Goal: Information Seeking & Learning: Learn about a topic

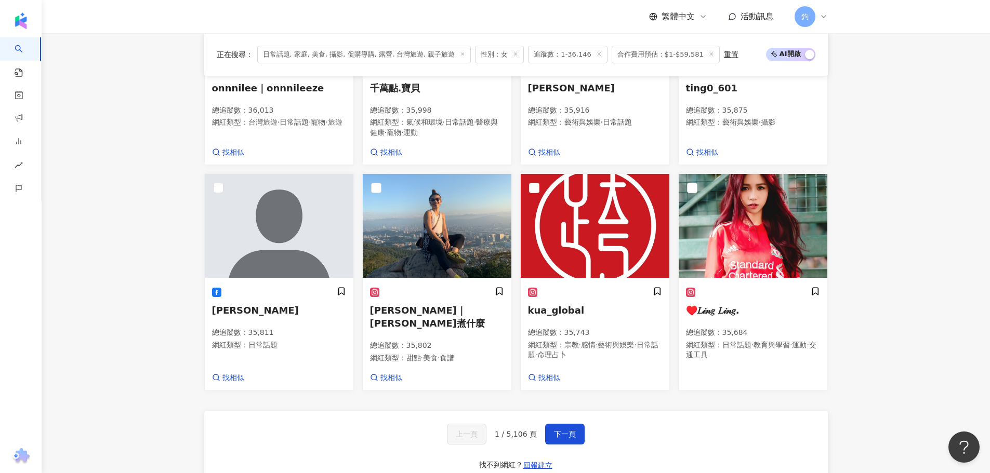
scroll to position [520, 0]
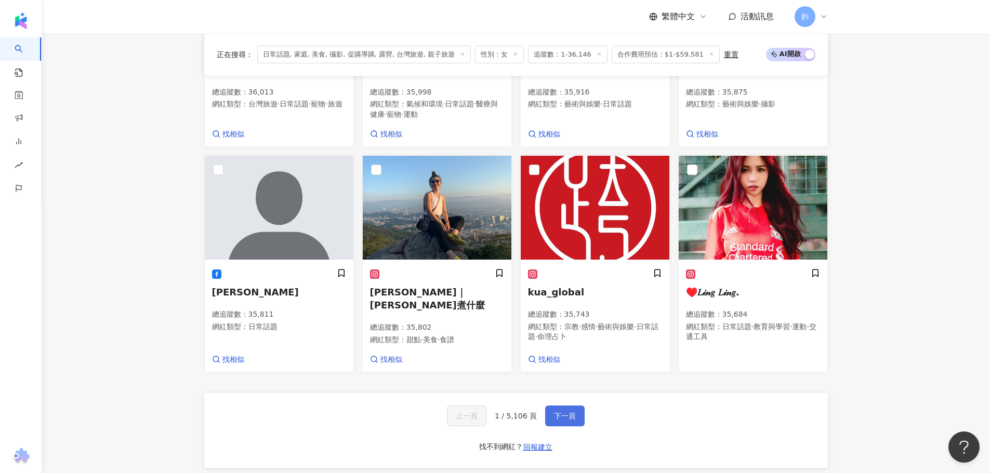
click at [568, 412] on span "下一頁" at bounding box center [565, 416] width 22 height 8
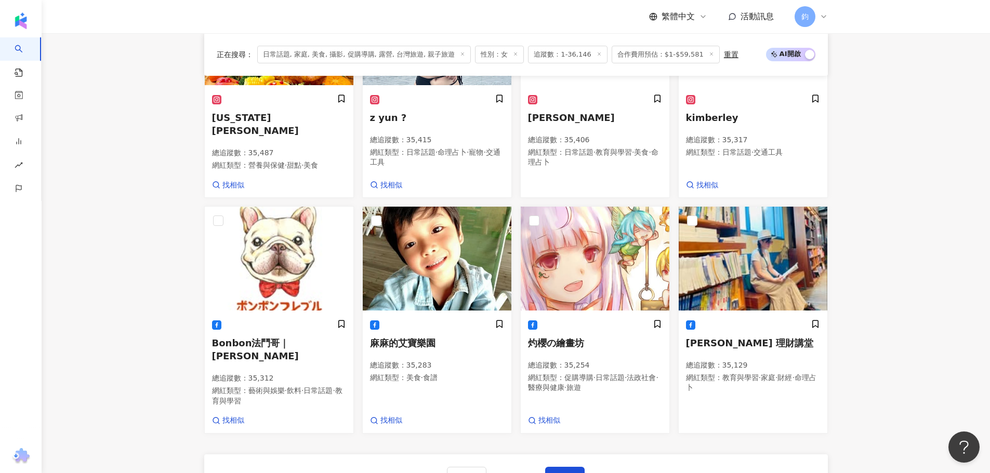
scroll to position [530, 0]
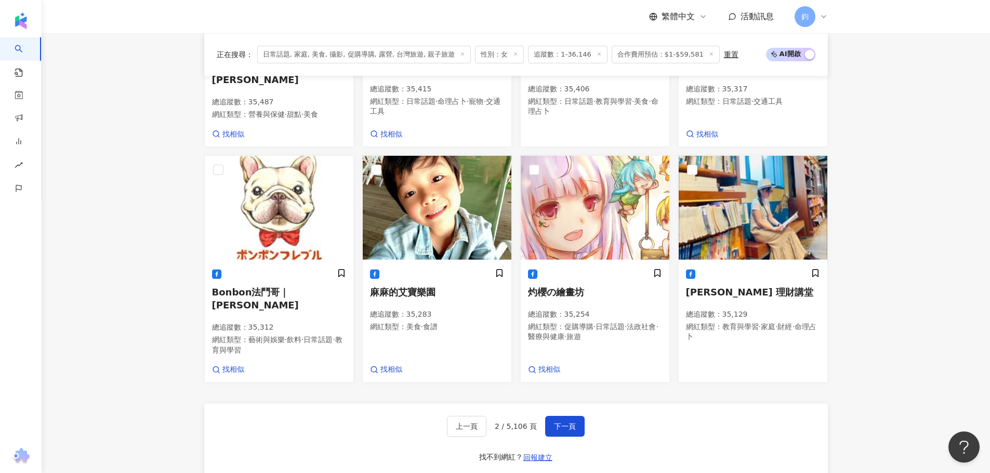
drag, startPoint x: 54, startPoint y: 124, endPoint x: 55, endPoint y: 119, distance: 5.2
click at [54, 124] on main "不分平台 台灣 搜尋 您可能感興趣： 依然范特西 林俊傑 類型 性別 追蹤數 互動率 觀看率 合作費用預估 更多篩選 搜尋指引 AI 開啟 AI 關閉 AI …" at bounding box center [516, 75] width 948 height 1145
click at [406, 287] on span "麻麻的艾寶樂園" at bounding box center [402, 292] width 65 height 11
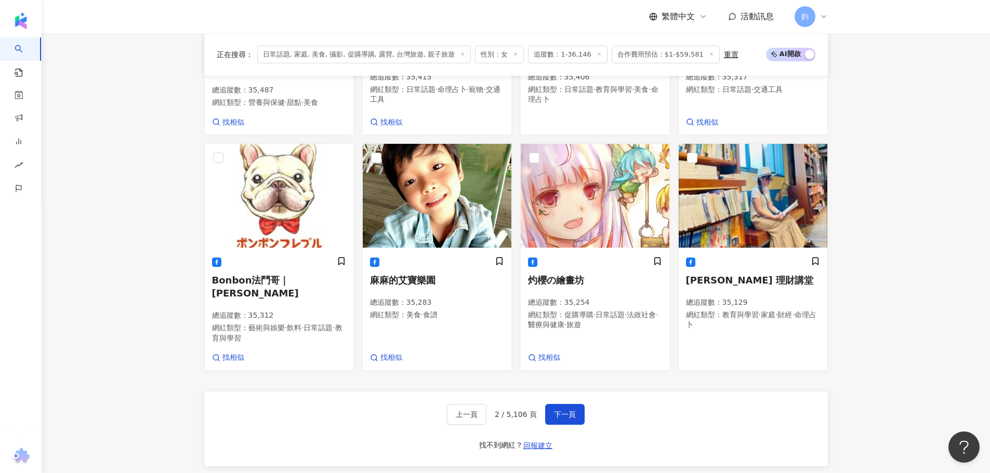
scroll to position [582, 0]
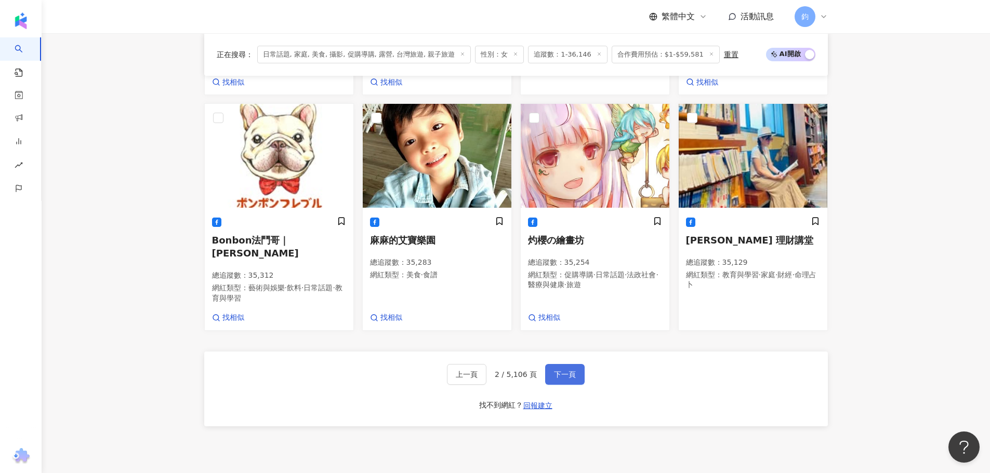
click at [551, 364] on button "下一頁" at bounding box center [564, 374] width 39 height 21
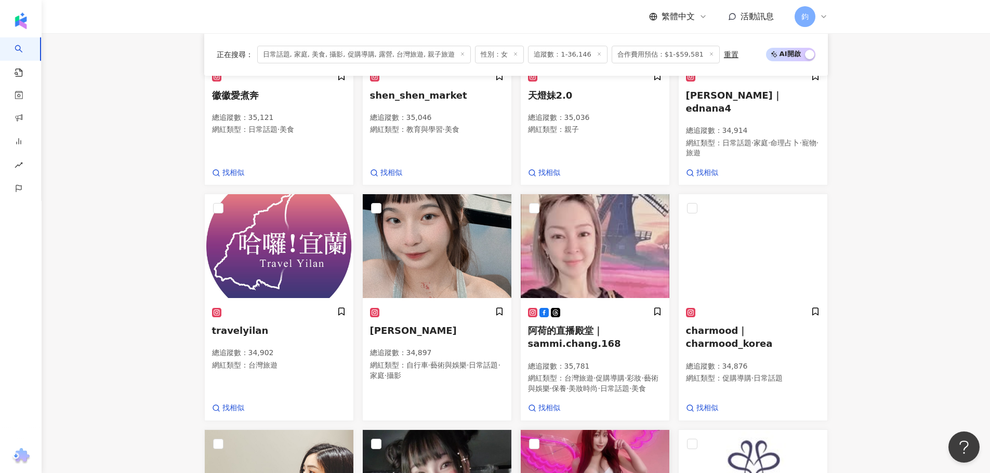
scroll to position [576, 0]
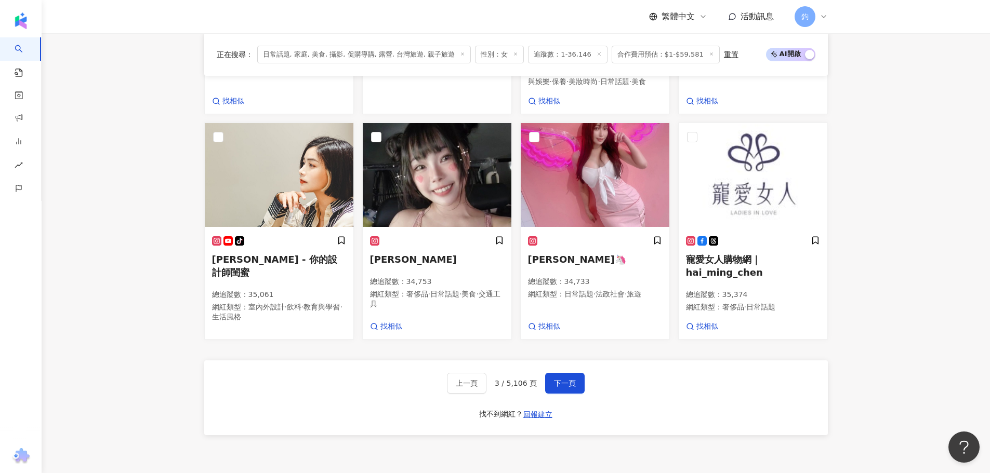
click at [524, 379] on span "3 / 5,106 頁" at bounding box center [516, 383] width 42 height 8
click at [556, 381] on span "下一頁" at bounding box center [565, 383] width 22 height 8
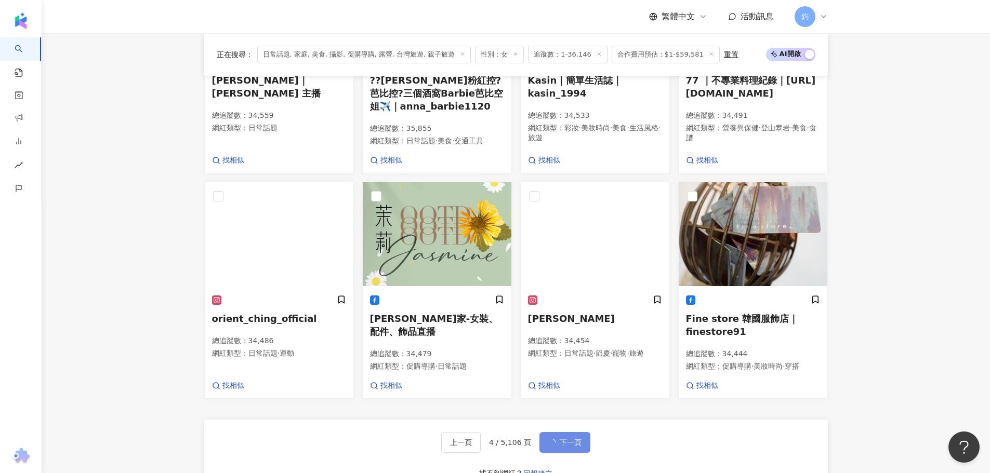
scroll to position [568, 0]
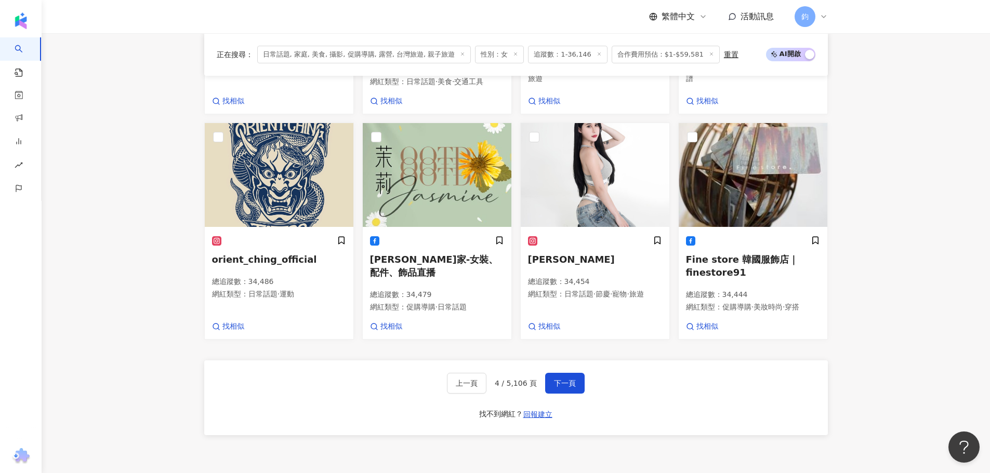
click at [892, 281] on main "不分平台 台灣 搜尋 您可能感興趣： 依然范特西 林俊傑 類型 性別 追蹤數 互動率 觀看率 合作費用預估 更多篩選 搜尋指引 AI 開啟 AI 關閉 AI …" at bounding box center [516, 35] width 948 height 1140
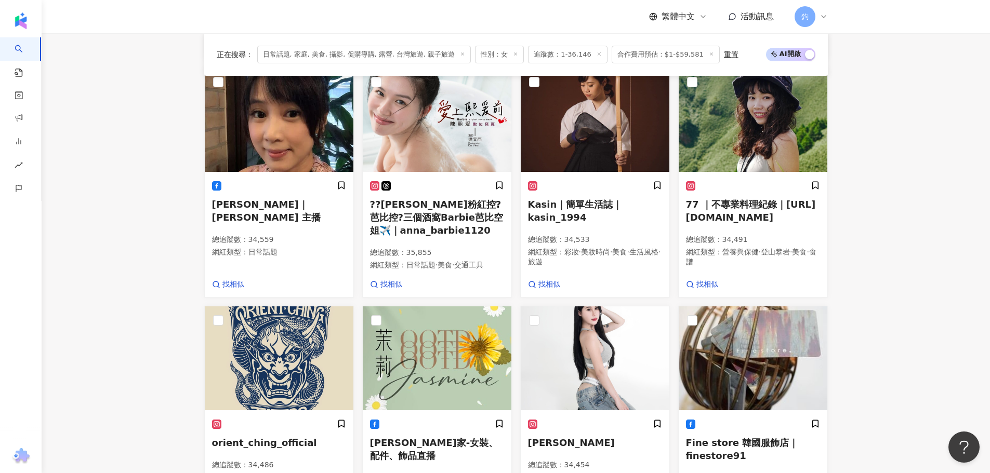
scroll to position [361, 0]
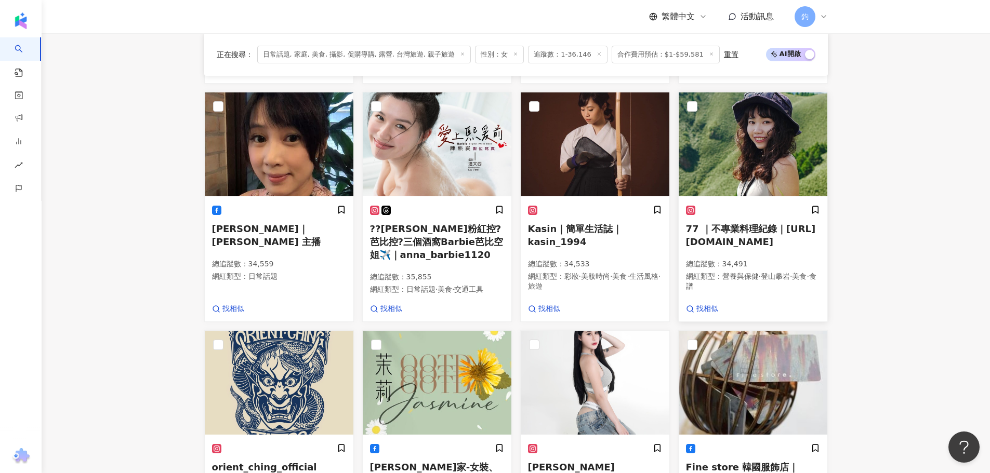
click at [733, 228] on span "77 ｜不專業料理紀錄｜77_ben.to" at bounding box center [751, 235] width 130 height 24
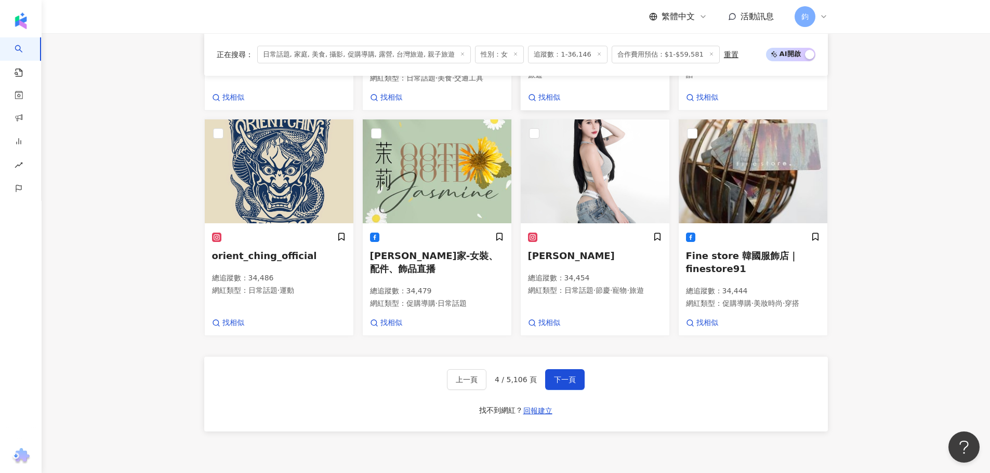
scroll to position [651, 0]
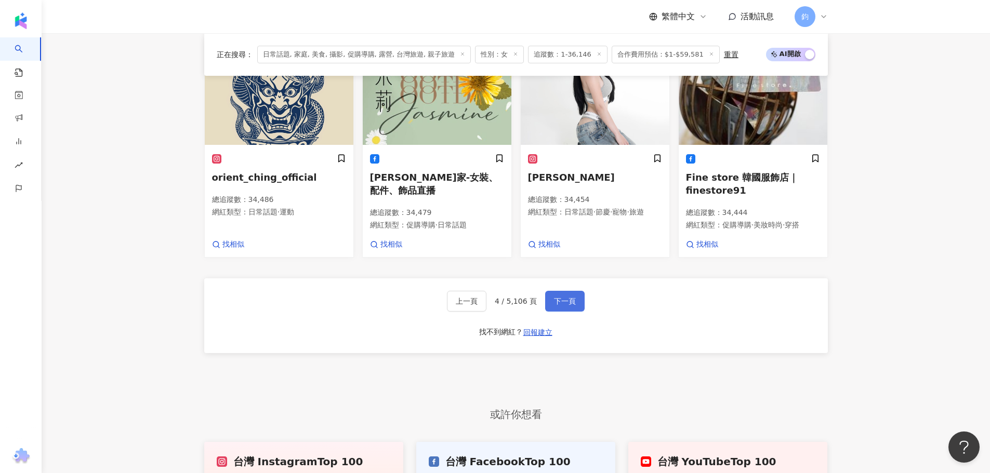
click at [567, 297] on span "下一頁" at bounding box center [565, 301] width 22 height 8
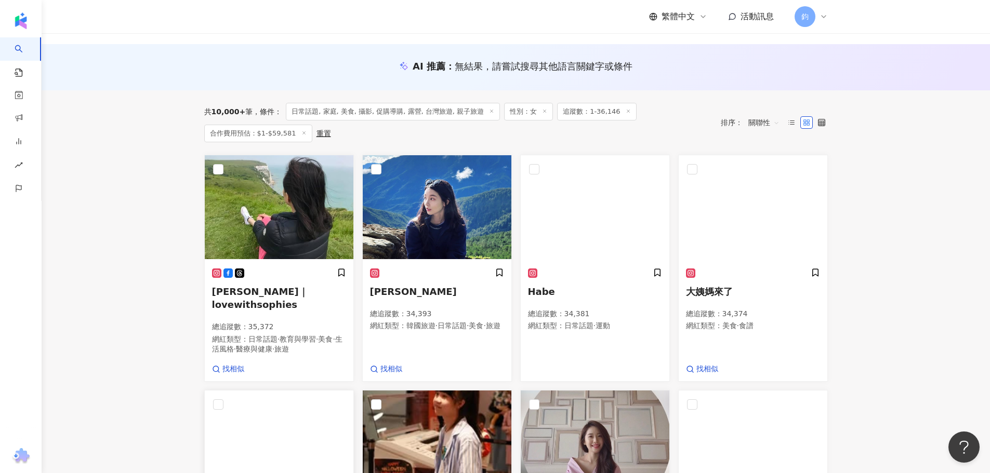
scroll to position [104, 0]
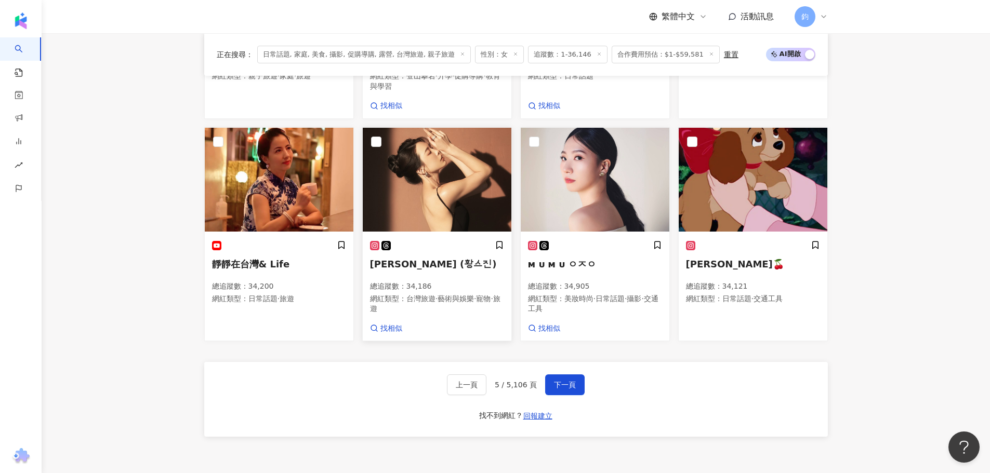
scroll to position [572, 0]
click at [556, 380] on span "下一頁" at bounding box center [565, 384] width 22 height 8
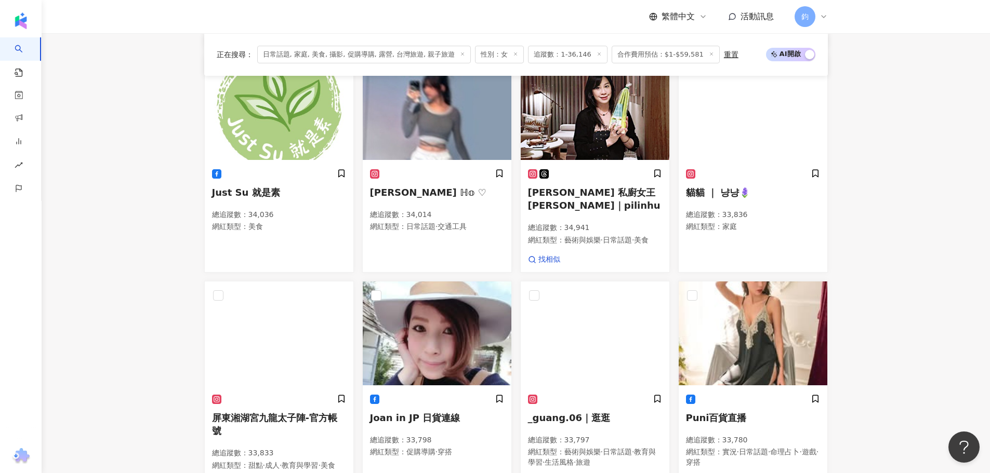
scroll to position [657, 0]
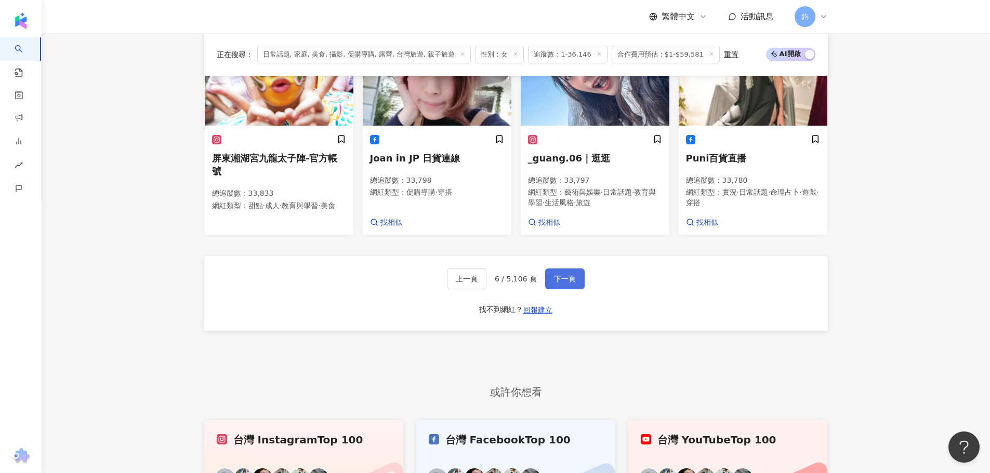
click at [565, 283] on span "下一頁" at bounding box center [565, 279] width 22 height 8
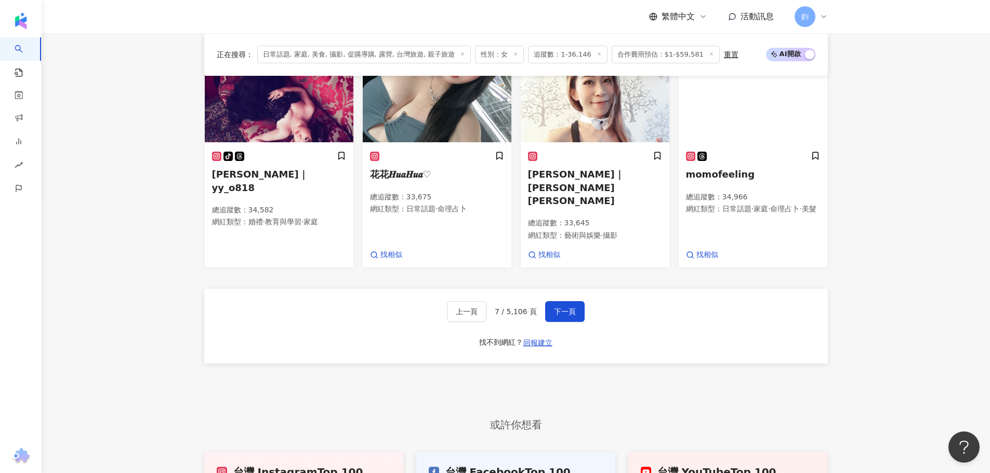
scroll to position [727, 0]
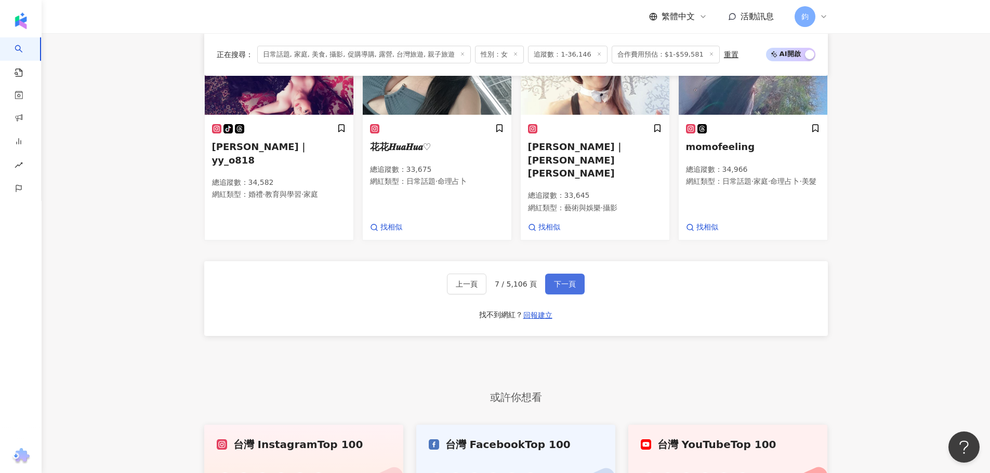
click at [555, 280] on span "下一頁" at bounding box center [565, 284] width 22 height 8
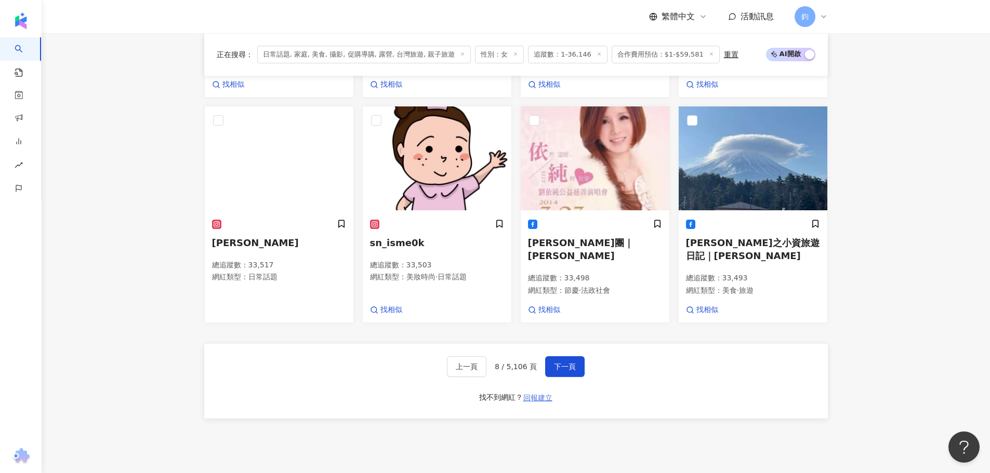
scroll to position [602, 0]
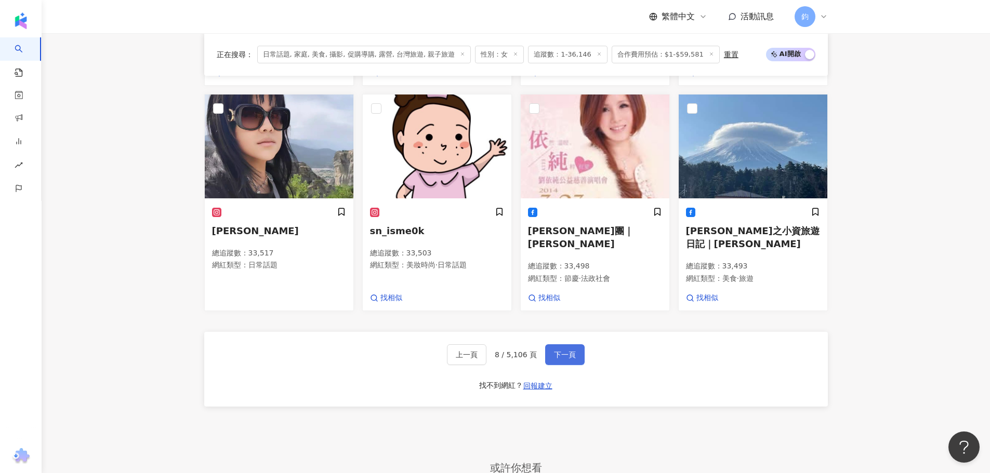
click at [555, 351] on span "下一頁" at bounding box center [565, 355] width 22 height 8
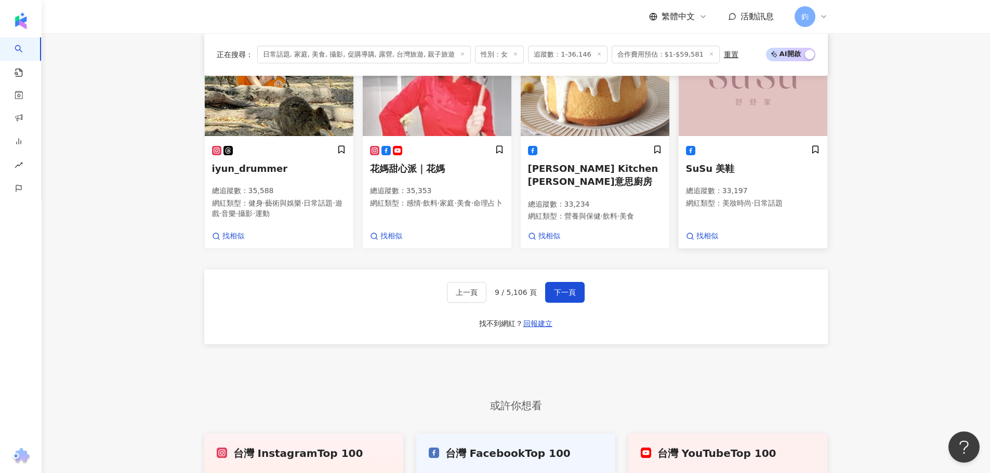
scroll to position [667, 0]
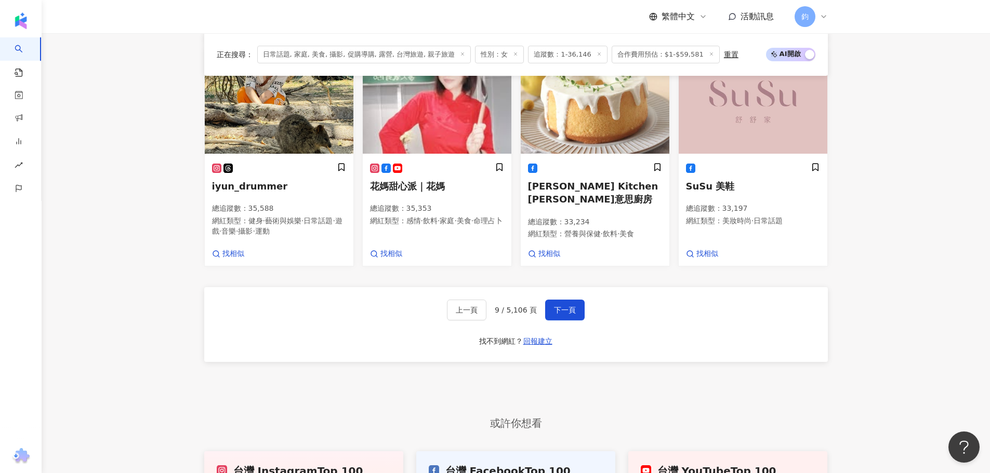
scroll to position [675, 0]
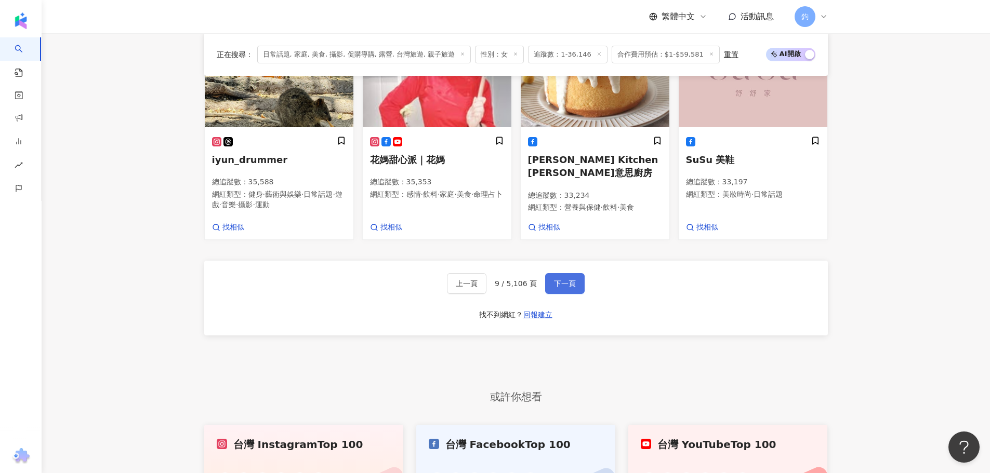
click at [547, 291] on button "下一頁" at bounding box center [564, 283] width 39 height 21
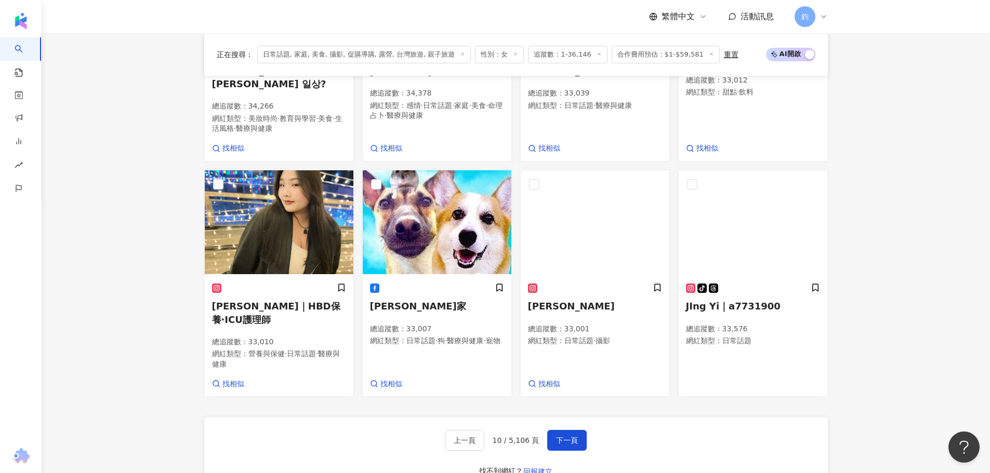
scroll to position [568, 0]
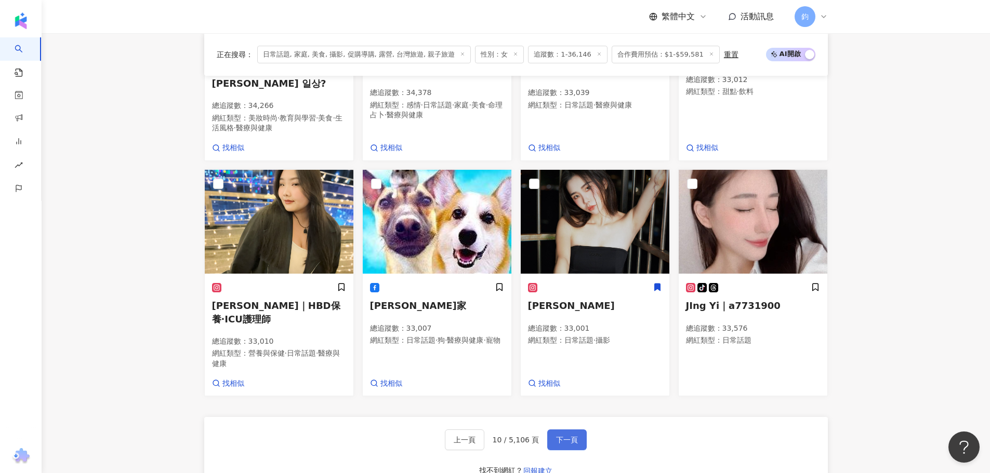
click at [563, 430] on button "下一頁" at bounding box center [566, 440] width 39 height 21
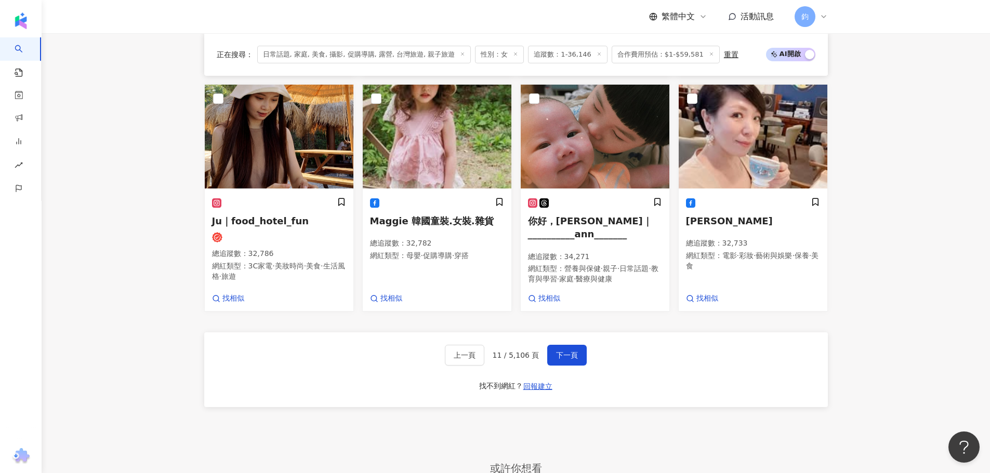
scroll to position [615, 0]
click at [570, 359] on span "下一頁" at bounding box center [567, 355] width 22 height 8
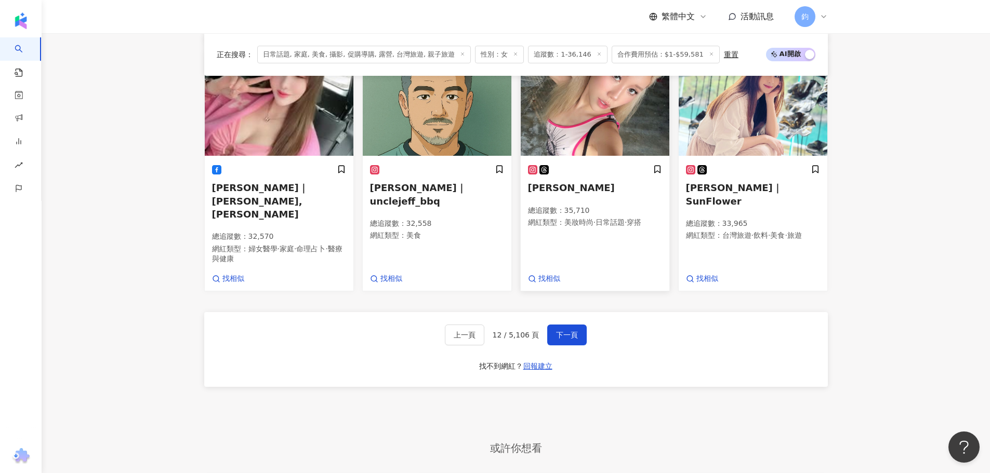
scroll to position [602, 0]
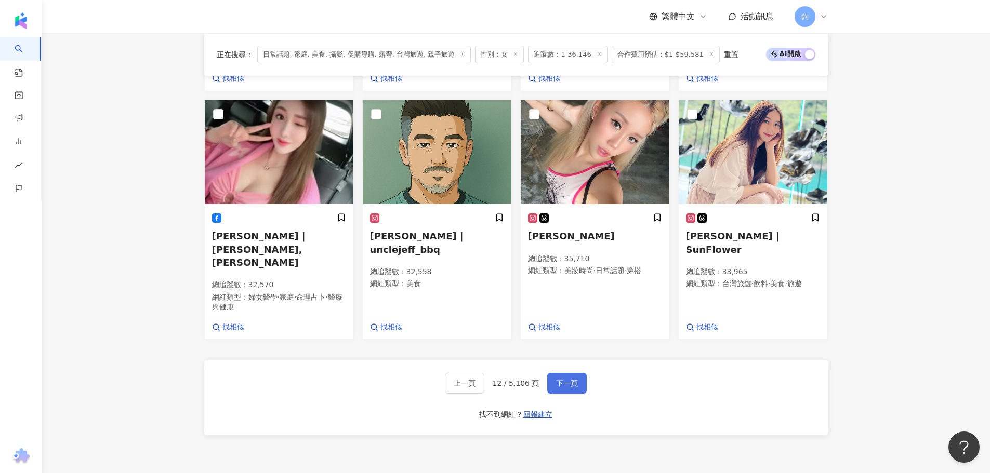
click at [568, 379] on span "下一頁" at bounding box center [567, 383] width 22 height 8
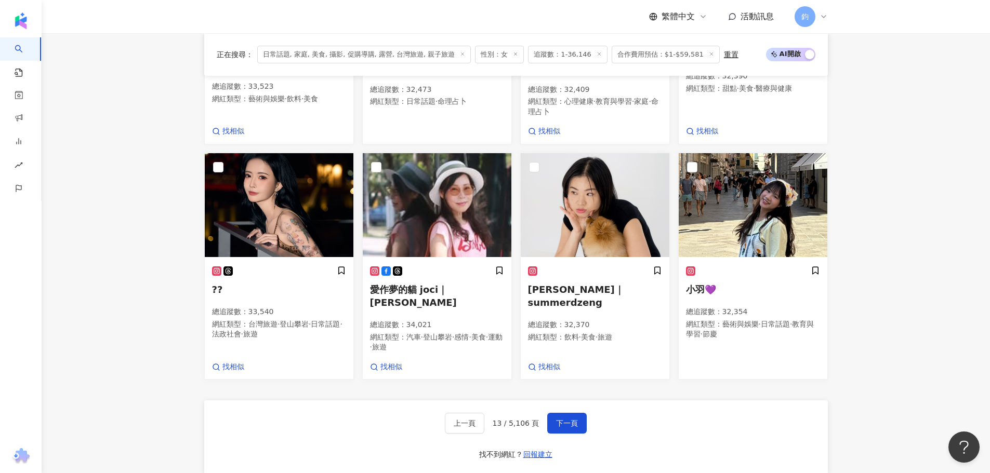
scroll to position [550, 0]
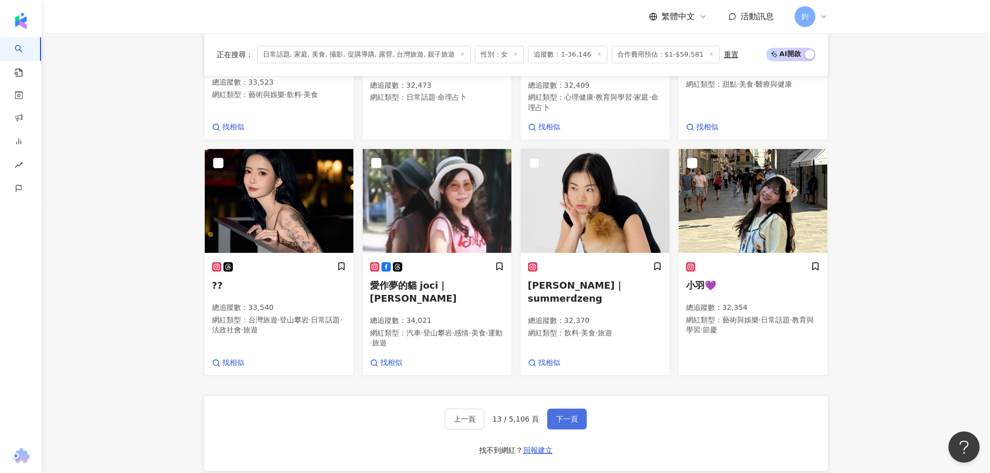
click at [569, 415] on span "下一頁" at bounding box center [567, 419] width 22 height 8
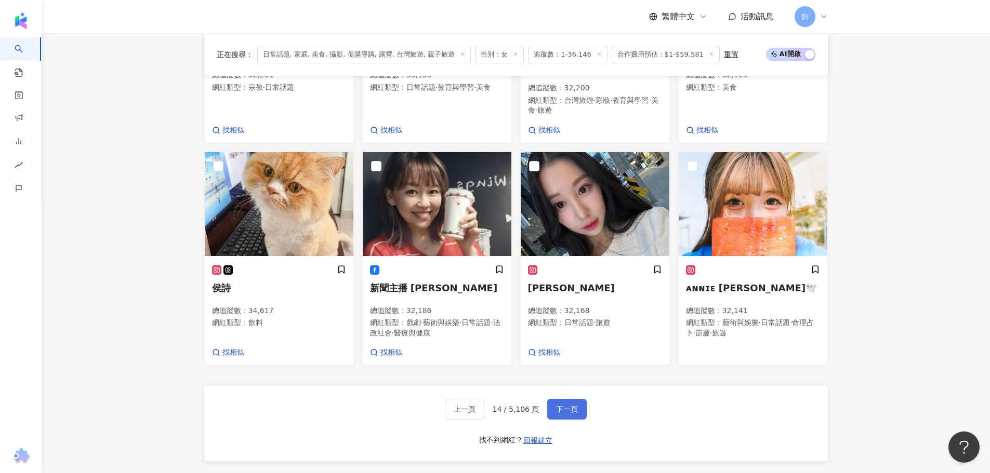
click at [559, 405] on span "下一頁" at bounding box center [567, 409] width 22 height 8
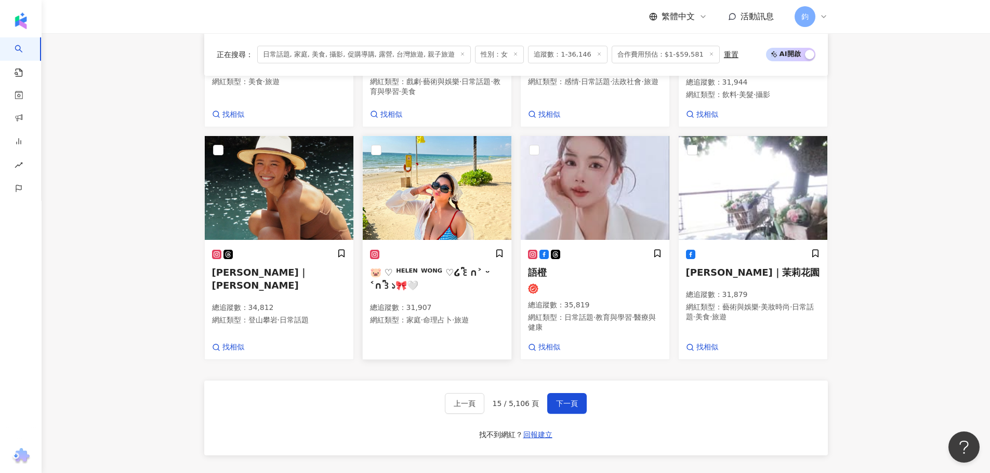
scroll to position [558, 0]
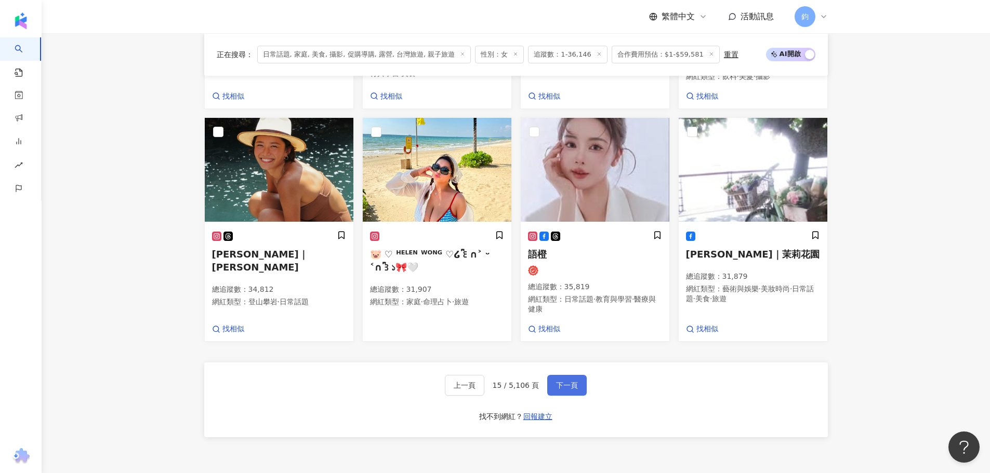
click at [559, 381] on span "下一頁" at bounding box center [567, 385] width 22 height 8
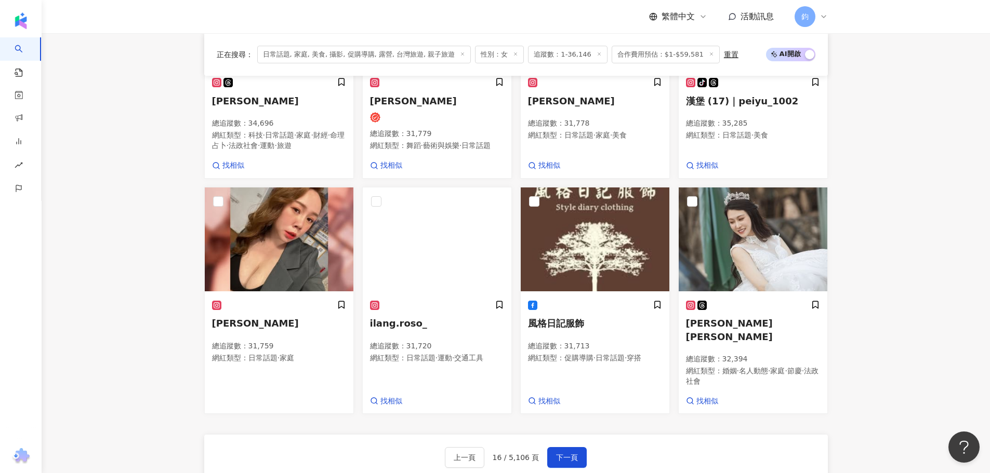
scroll to position [550, 0]
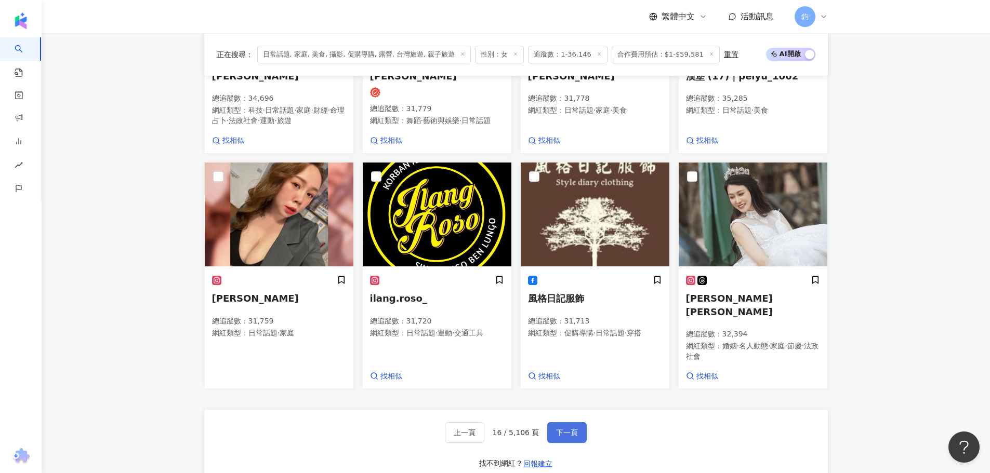
click at [560, 422] on button "下一頁" at bounding box center [566, 432] width 39 height 21
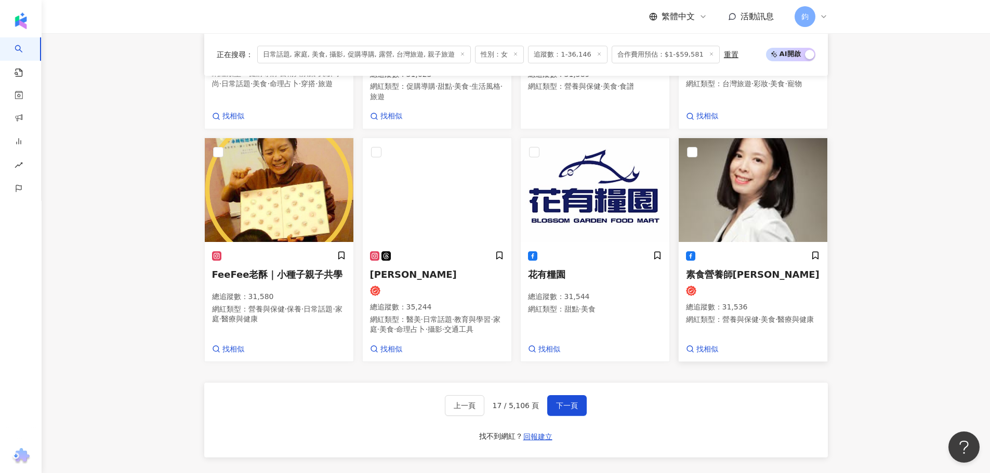
scroll to position [572, 0]
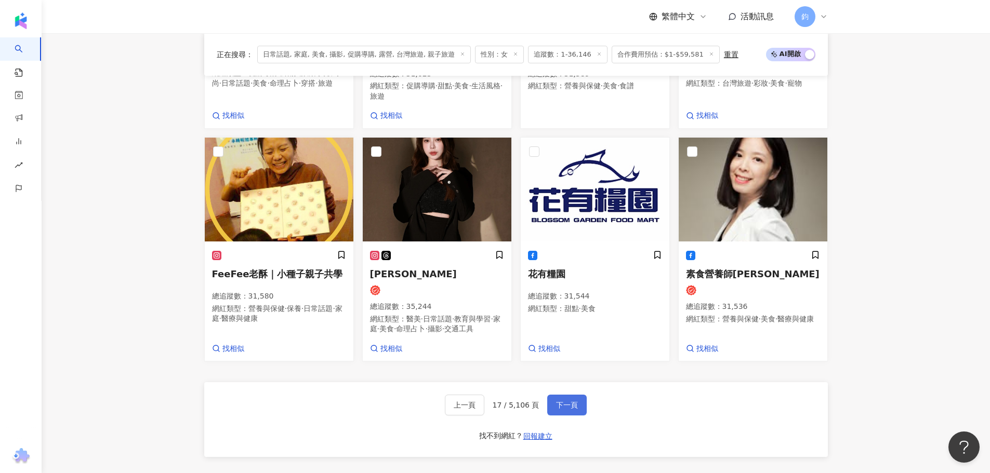
click at [561, 409] on span "下一頁" at bounding box center [567, 405] width 22 height 8
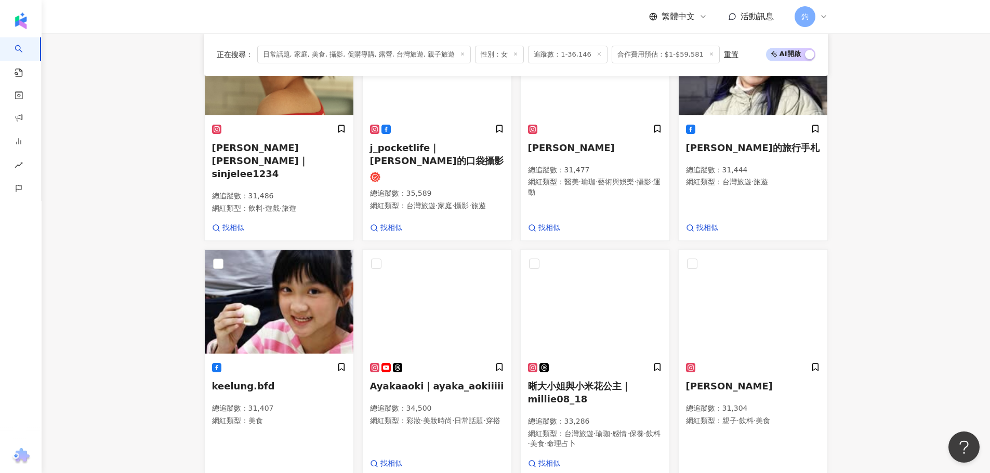
scroll to position [217, 0]
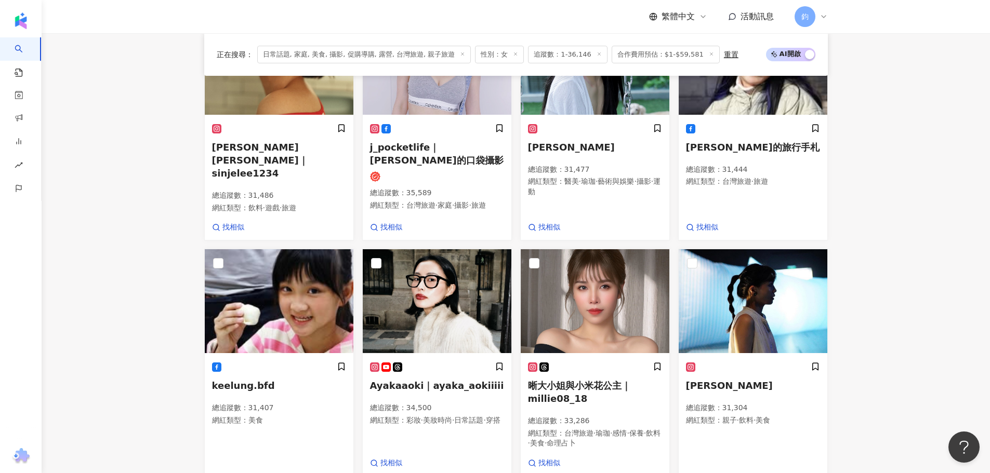
click at [910, 276] on main "不分平台 台灣 搜尋 您可能感興趣： 依然范特西 林俊傑 類型 性別 追蹤數 互動率 觀看率 合作費用預估 更多篩選 搜尋指引 AI 開啟 AI 關閉 AI …" at bounding box center [516, 404] width 948 height 1174
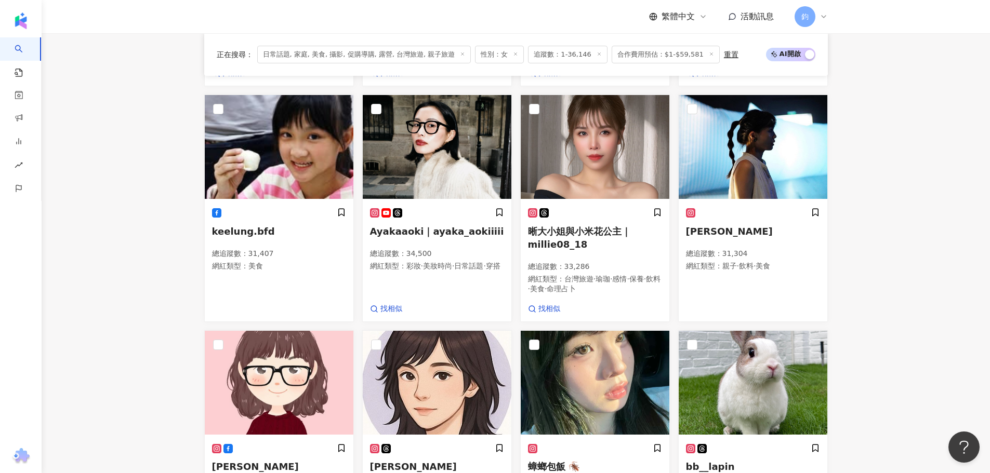
scroll to position [580, 0]
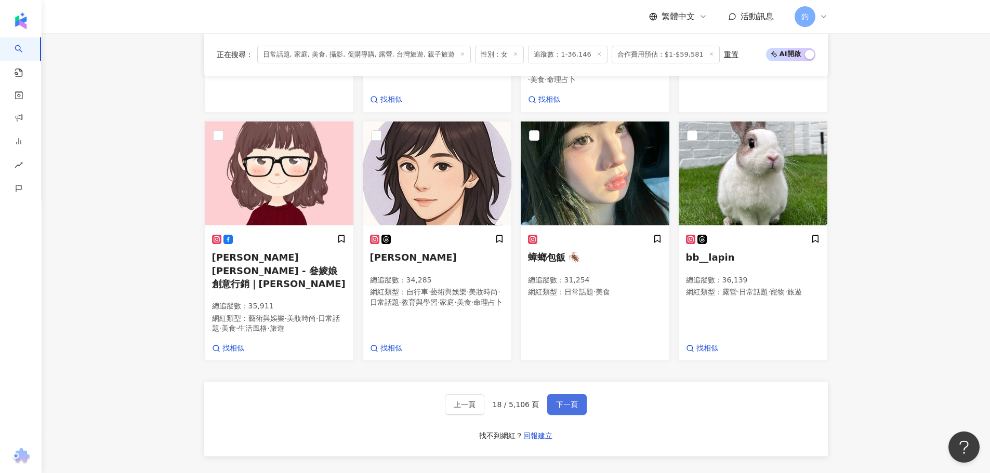
click at [571, 401] on span "下一頁" at bounding box center [567, 405] width 22 height 8
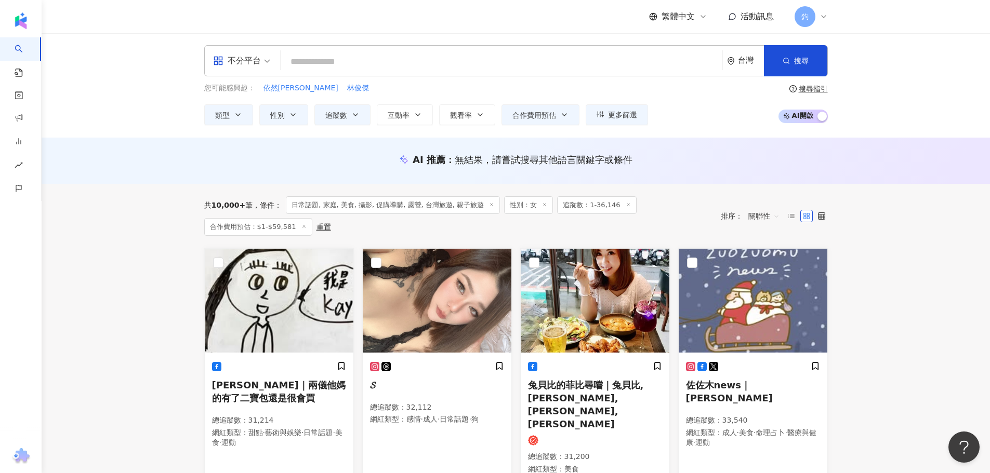
scroll to position [0, 0]
click at [267, 388] on span "凱伊｜兩儀他媽的有了二寶包還是很會買" at bounding box center [279, 392] width 134 height 24
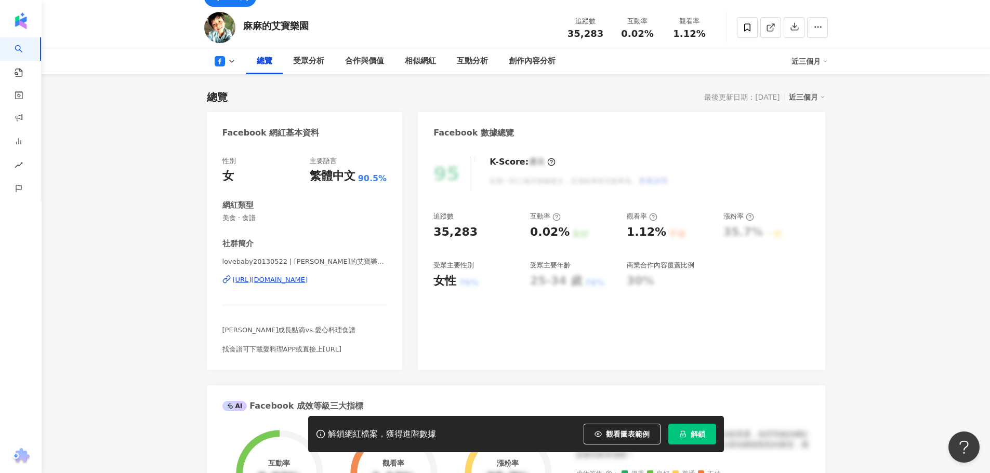
click at [306, 278] on div "https://www.facebook.com/692018760814356" at bounding box center [270, 279] width 75 height 9
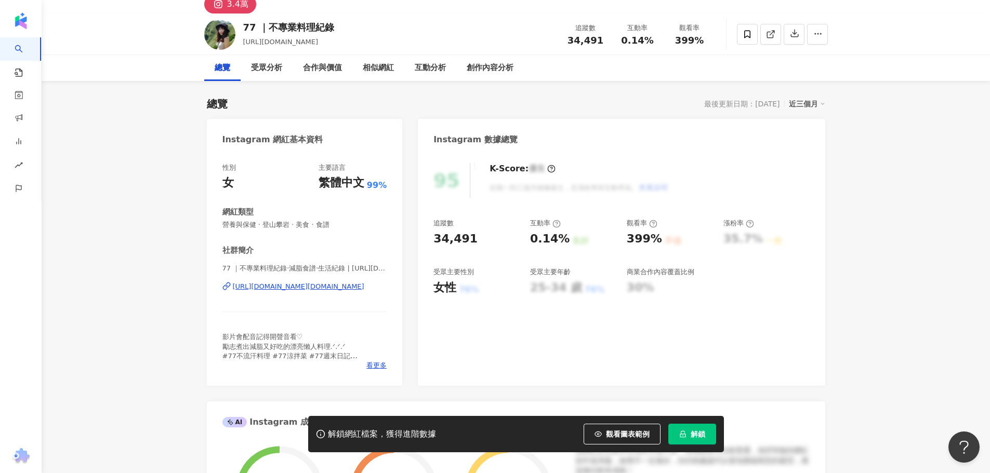
scroll to position [52, 0]
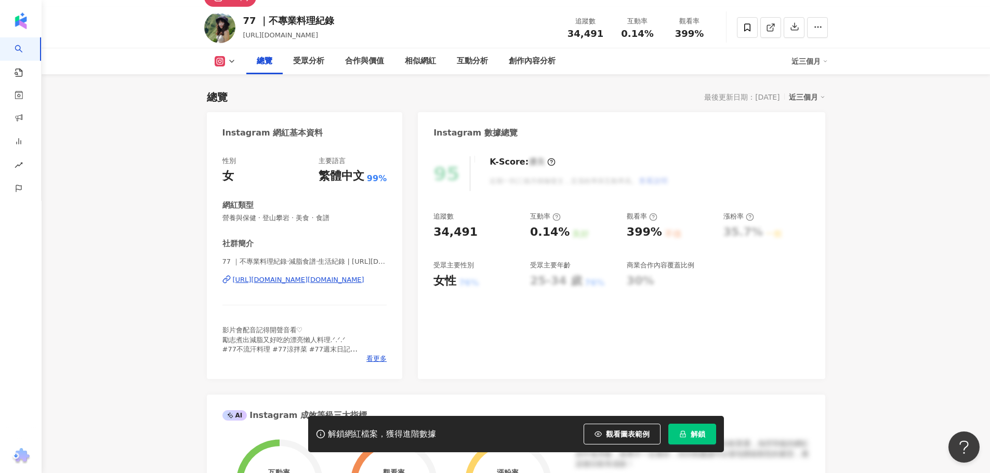
click at [320, 278] on div "https://www.instagram.com/77_ben.to/" at bounding box center [298, 279] width 131 height 9
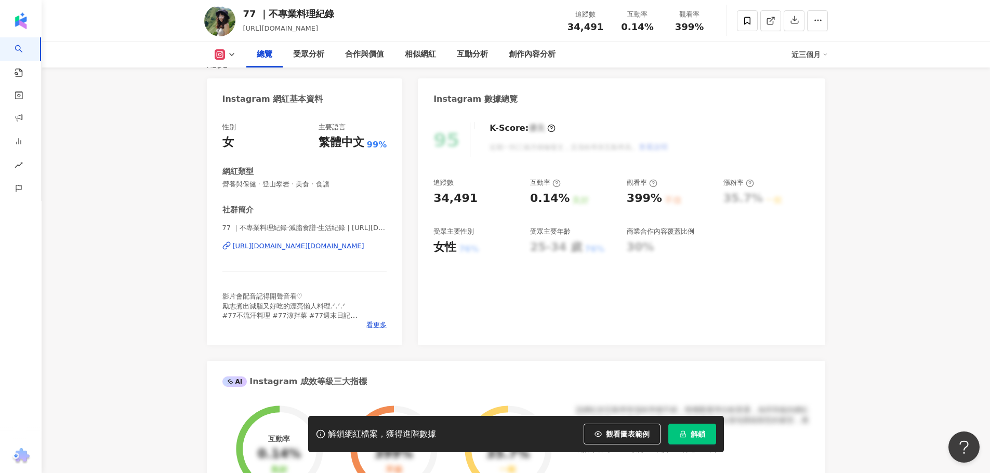
scroll to position [104, 0]
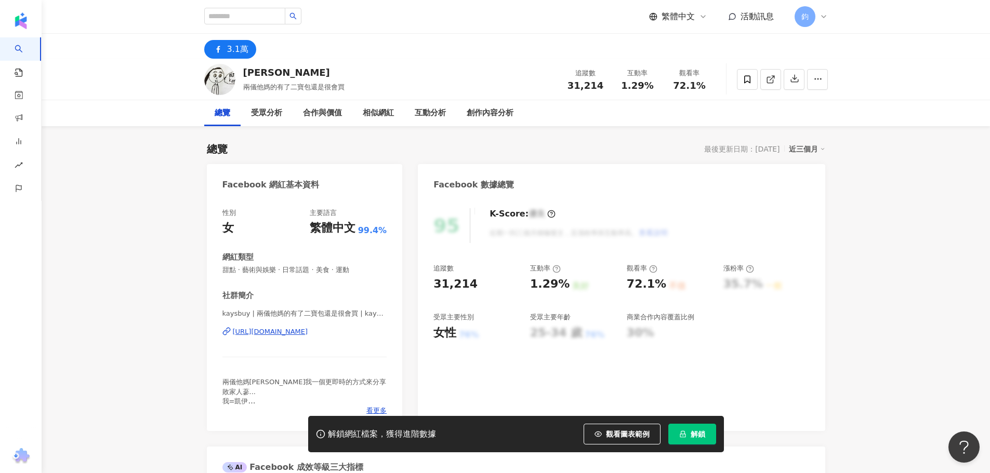
click at [288, 333] on div "[URL][DOMAIN_NAME]" at bounding box center [270, 331] width 75 height 9
click at [376, 410] on span "看更多" at bounding box center [376, 410] width 20 height 9
